Goal: Task Accomplishment & Management: Complete application form

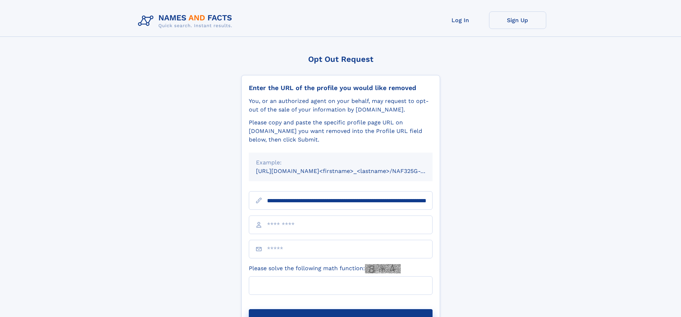
scroll to position [0, 73]
type input "**********"
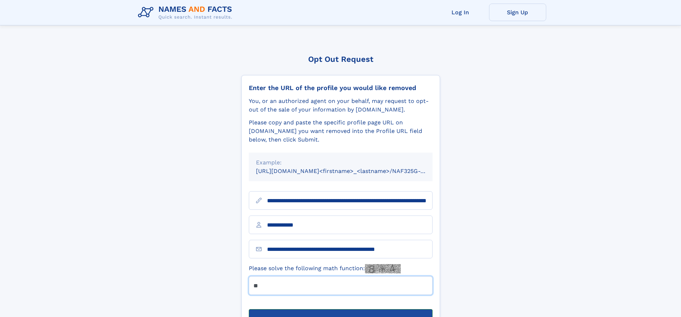
type input "**"
click at [340, 309] on button "Submit Opt Out Request" at bounding box center [341, 320] width 184 height 23
